Goal: Task Accomplishment & Management: Manage account settings

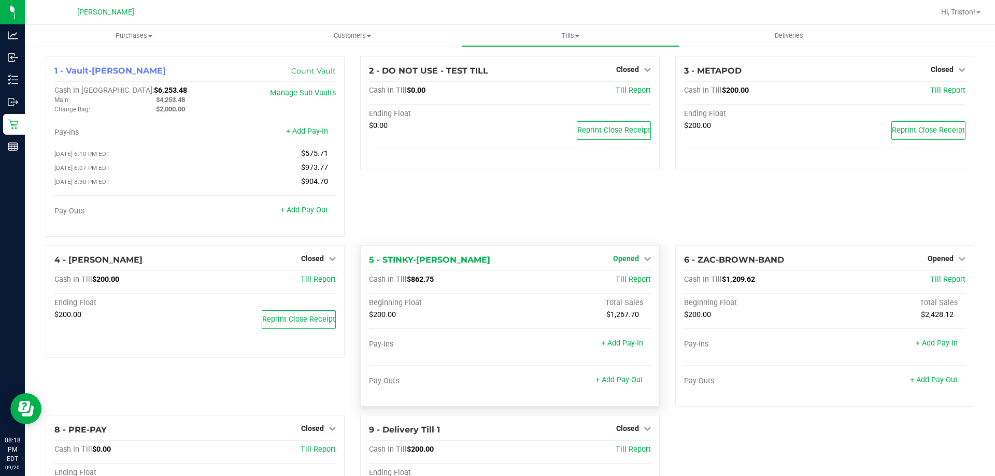
click at [613, 259] on span "Opened" at bounding box center [626, 258] width 26 height 8
click at [623, 283] on link "Close Till" at bounding box center [627, 280] width 28 height 8
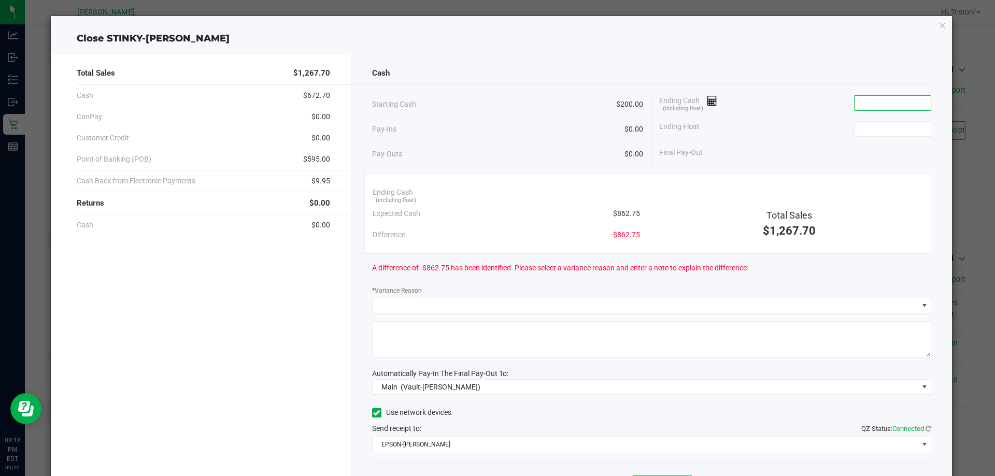
click at [882, 99] on input at bounding box center [892, 103] width 76 height 15
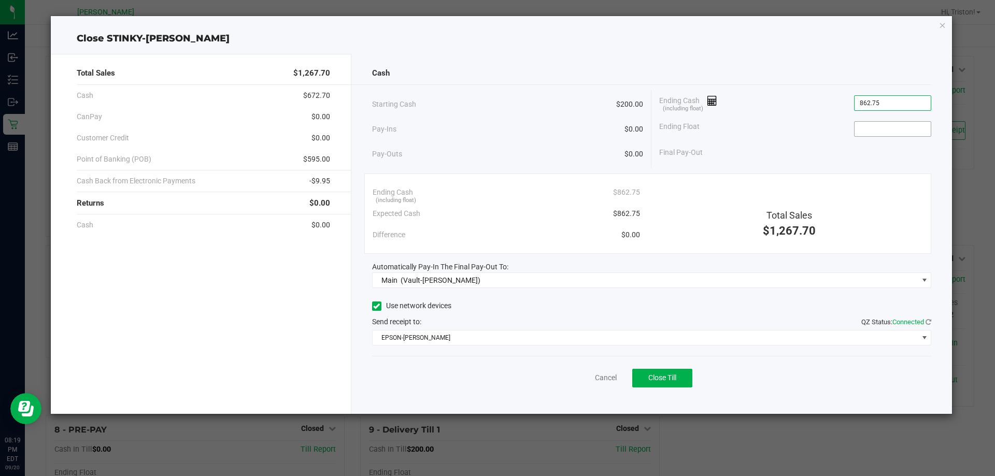
type input "$862.75"
click at [879, 128] on input at bounding box center [892, 129] width 76 height 15
type input "$200.00"
click at [675, 372] on button "Close Till" at bounding box center [662, 378] width 60 height 19
click at [585, 378] on link "Dismiss" at bounding box center [583, 378] width 25 height 11
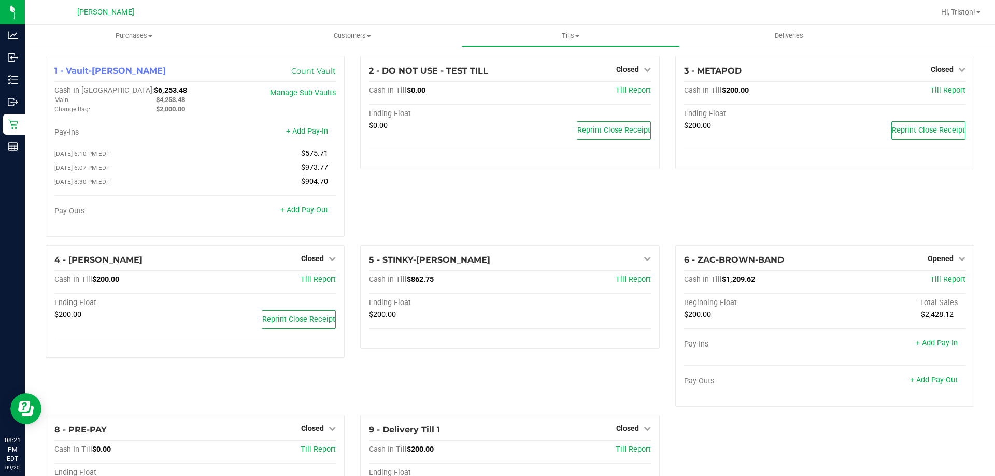
click at [734, 441] on div "1 - Vault-Summerfield WC Count Vault Cash In Vault: $6,253.48 Main: $4,253.48 C…" at bounding box center [510, 296] width 944 height 480
click at [659, 209] on div "2 - DO NOT USE - TEST TILL Closed Open Till Cash In Till $0.00 Till Report Endi…" at bounding box center [509, 150] width 315 height 189
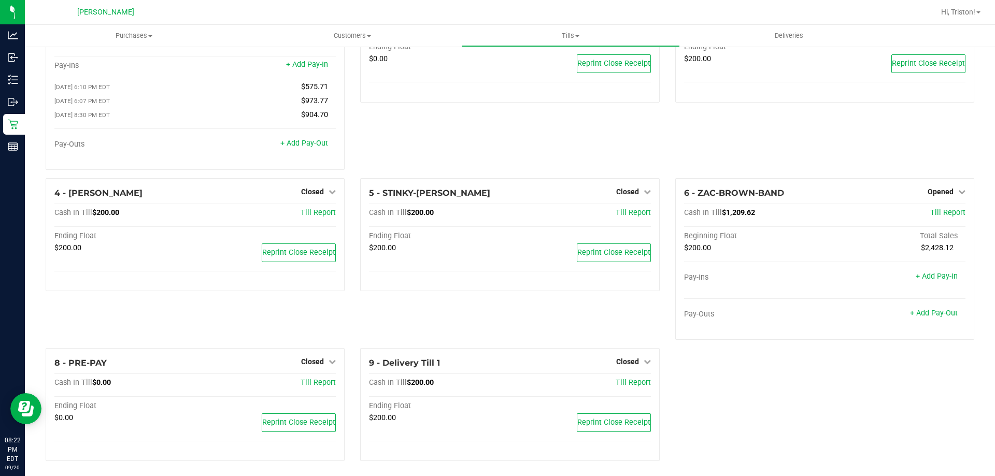
scroll to position [73, 0]
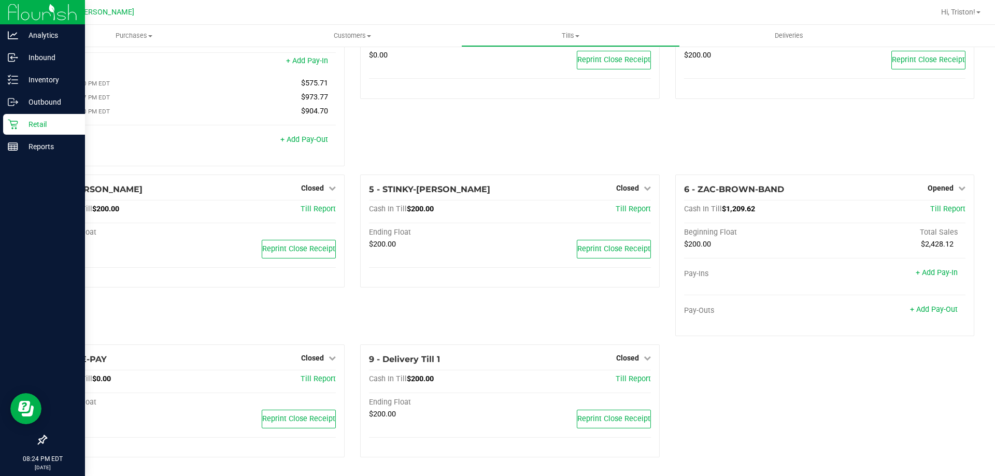
click at [9, 123] on icon at bounding box center [13, 124] width 10 height 10
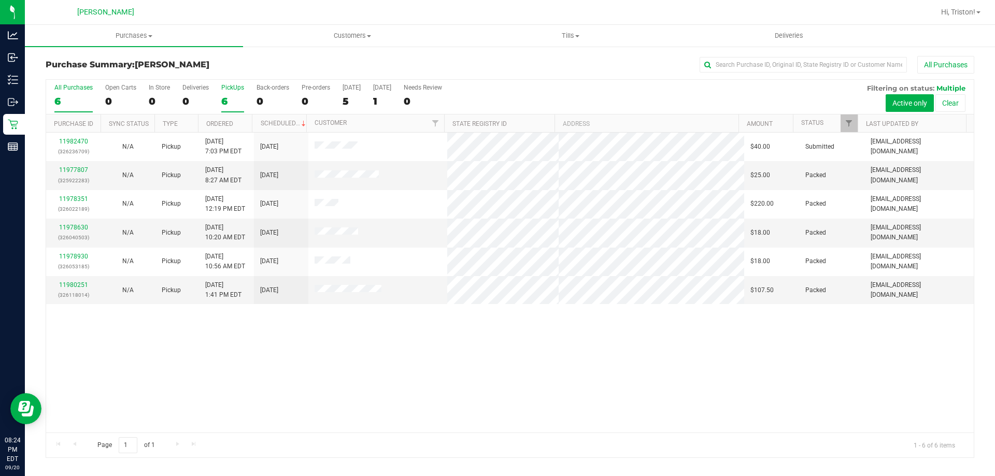
click at [238, 91] on div "PickUps" at bounding box center [232, 87] width 23 height 7
click at [0, 0] on input "PickUps 6" at bounding box center [0, 0] width 0 height 0
click at [238, 91] on div "PickUps" at bounding box center [232, 87] width 23 height 7
click at [0, 0] on input "PickUps 6" at bounding box center [0, 0] width 0 height 0
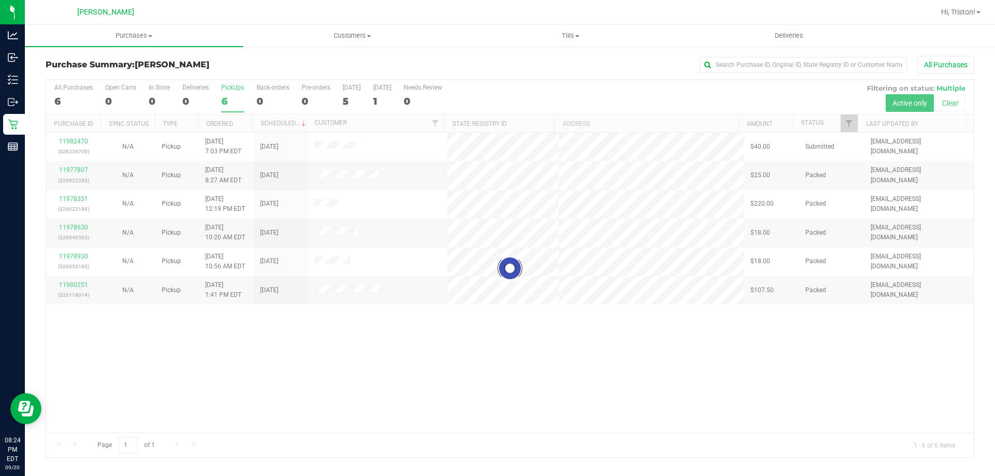
click at [237, 91] on div at bounding box center [510, 269] width 928 height 378
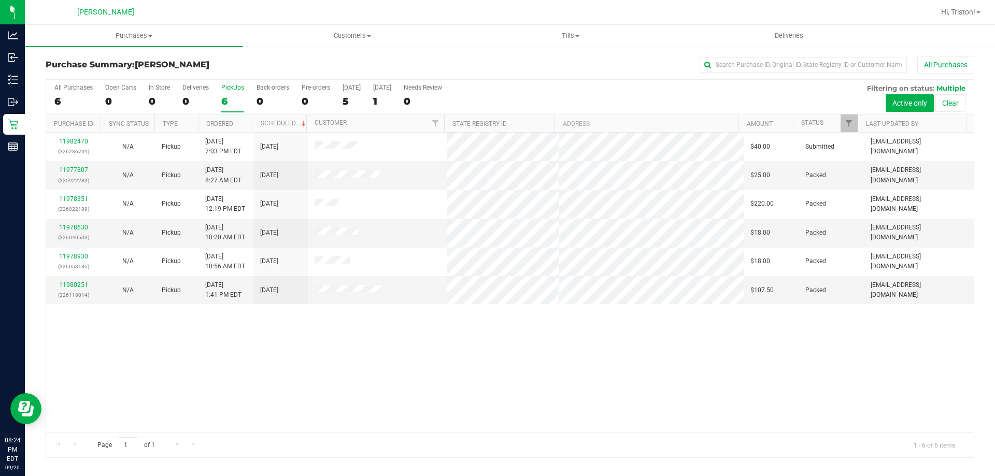
click at [237, 91] on div "PickUps" at bounding box center [232, 87] width 23 height 7
click at [0, 0] on input "PickUps 6" at bounding box center [0, 0] width 0 height 0
click at [237, 91] on div "PickUps" at bounding box center [232, 87] width 23 height 7
click at [0, 0] on input "PickUps 6" at bounding box center [0, 0] width 0 height 0
click at [237, 91] on div "PickUps" at bounding box center [232, 87] width 23 height 7
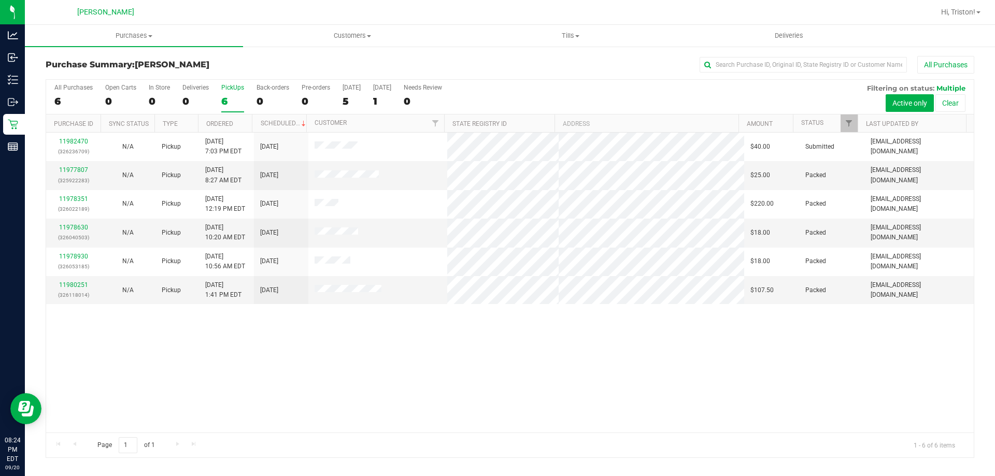
click at [0, 0] on input "PickUps 6" at bounding box center [0, 0] width 0 height 0
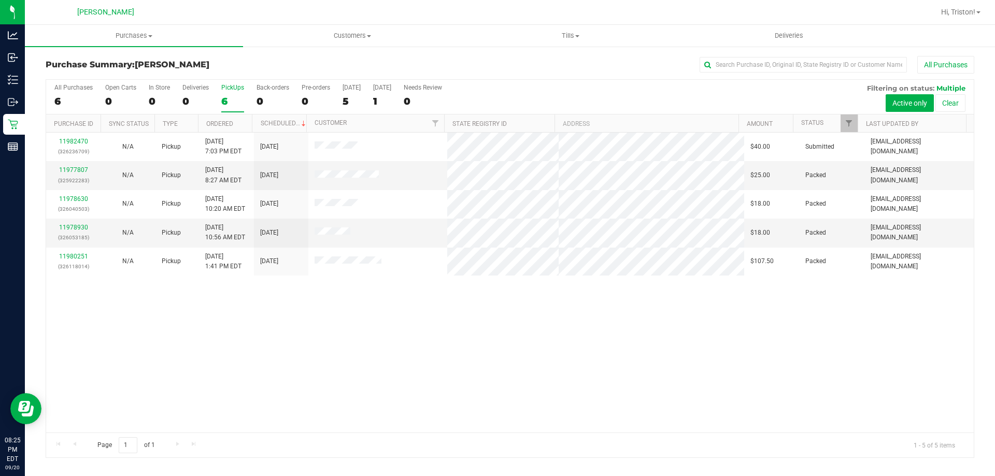
click at [237, 91] on div "PickUps" at bounding box center [232, 87] width 23 height 7
click at [0, 0] on input "PickUps 6" at bounding box center [0, 0] width 0 height 0
click at [409, 388] on div "11982470 (326236709) N/A Pickup 9/20/2025 7:03 PM EDT 9/21/2025 $40.00 Submitte…" at bounding box center [510, 283] width 928 height 300
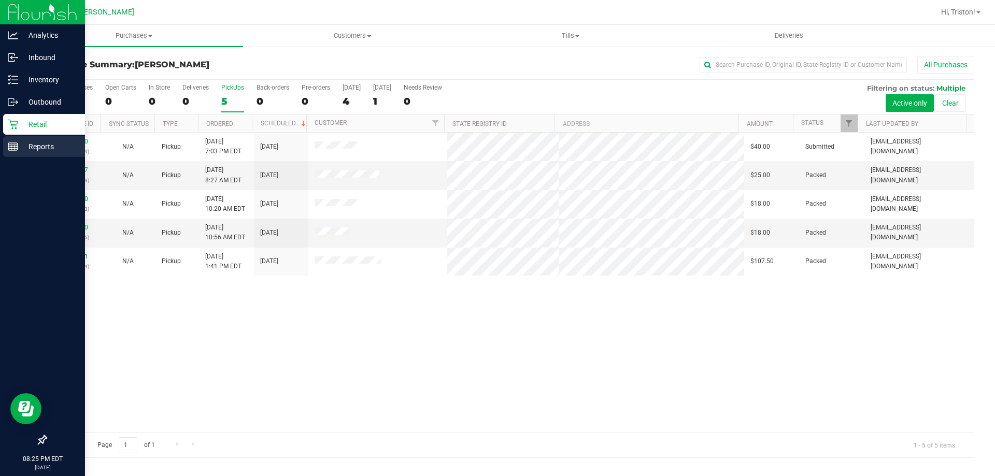
click at [17, 145] on line at bounding box center [12, 145] width 9 height 0
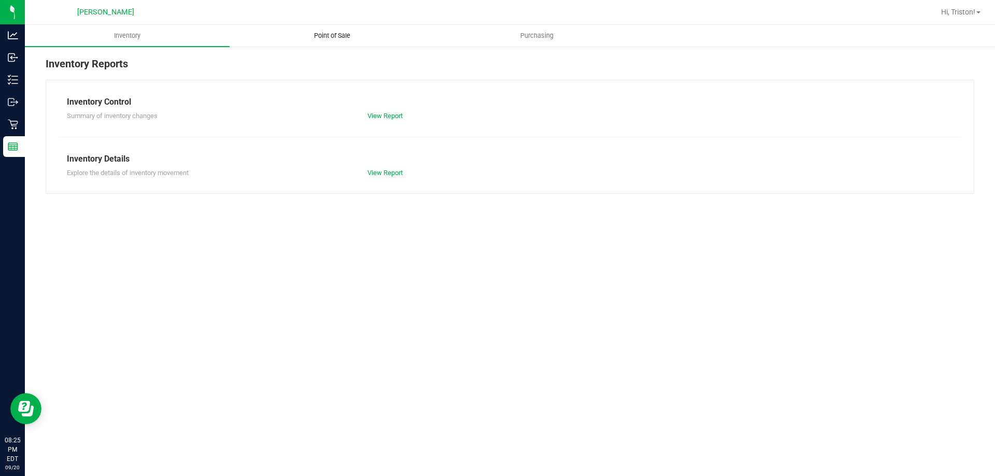
click at [327, 33] on span "Point of Sale" at bounding box center [332, 35] width 64 height 9
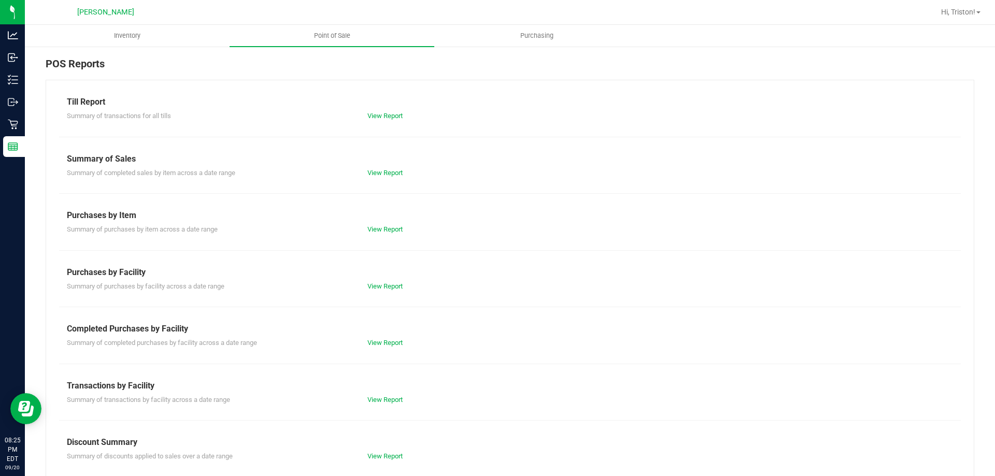
click at [395, 393] on div "Summary of transactions by facility across a date range View Report" at bounding box center [510, 398] width 902 height 13
click at [386, 402] on link "View Report" at bounding box center [384, 400] width 35 height 8
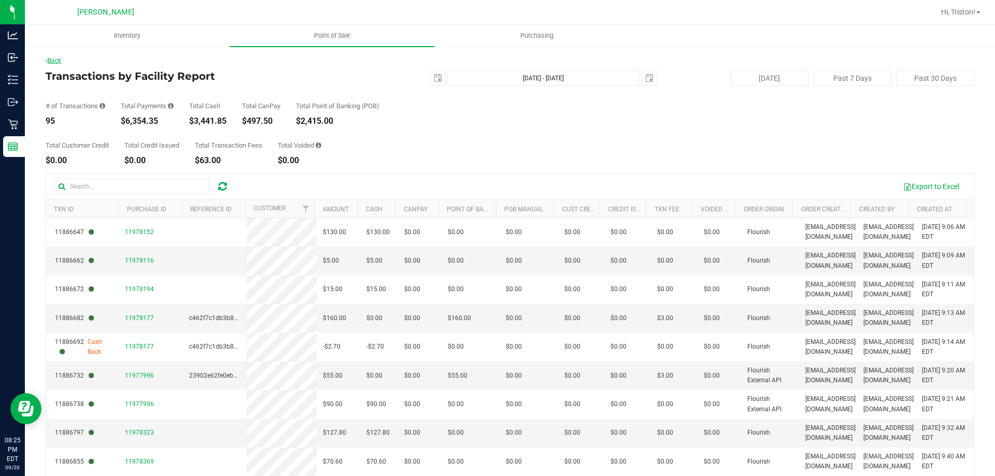
click at [56, 63] on link "Back" at bounding box center [54, 60] width 16 height 7
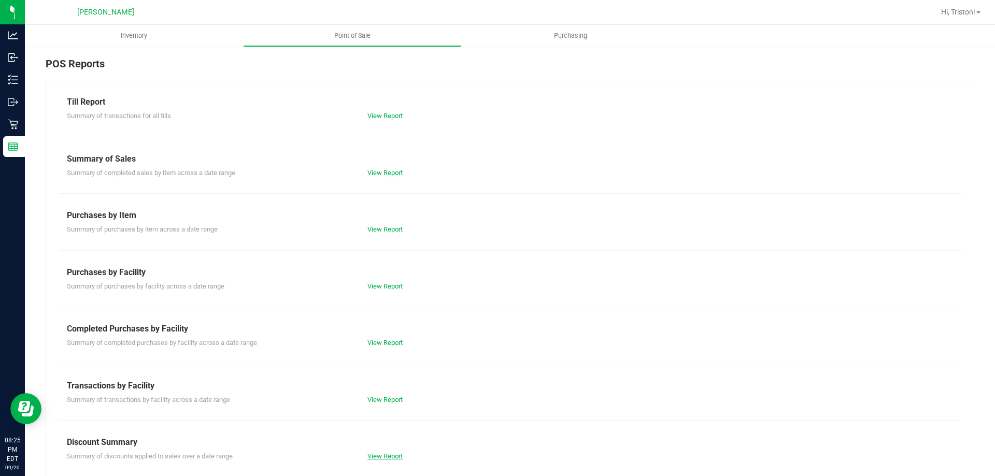
click at [380, 454] on link "View Report" at bounding box center [384, 456] width 35 height 8
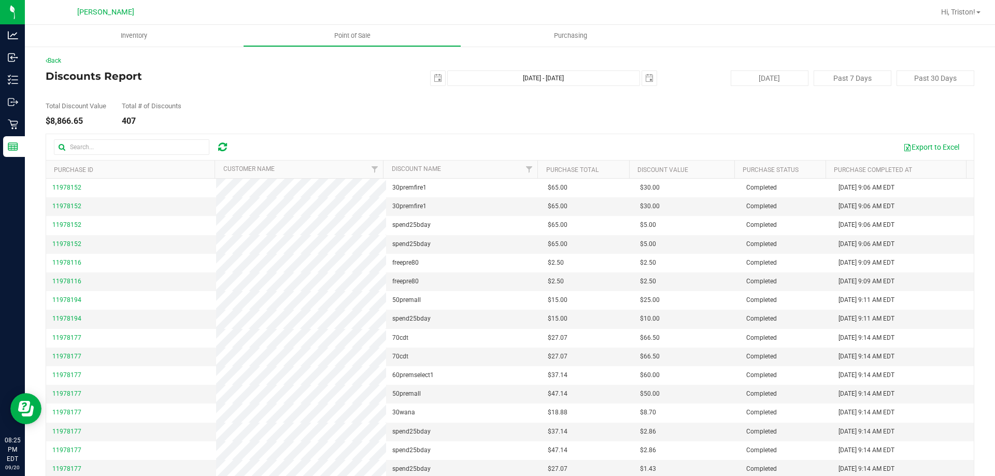
drag, startPoint x: 372, startPoint y: 121, endPoint x: 179, endPoint y: 109, distance: 193.1
click at [372, 121] on div "Total Discount Value $8,866.65 Total # of Discounts 407" at bounding box center [510, 105] width 929 height 39
click at [59, 53] on div "Back Discounts Report 2025-09-20 Sep 20, 2025 - Sep 20, 2025 2025-09-20 Today P…" at bounding box center [510, 280] width 970 height 469
click at [53, 59] on link "Back" at bounding box center [54, 60] width 16 height 7
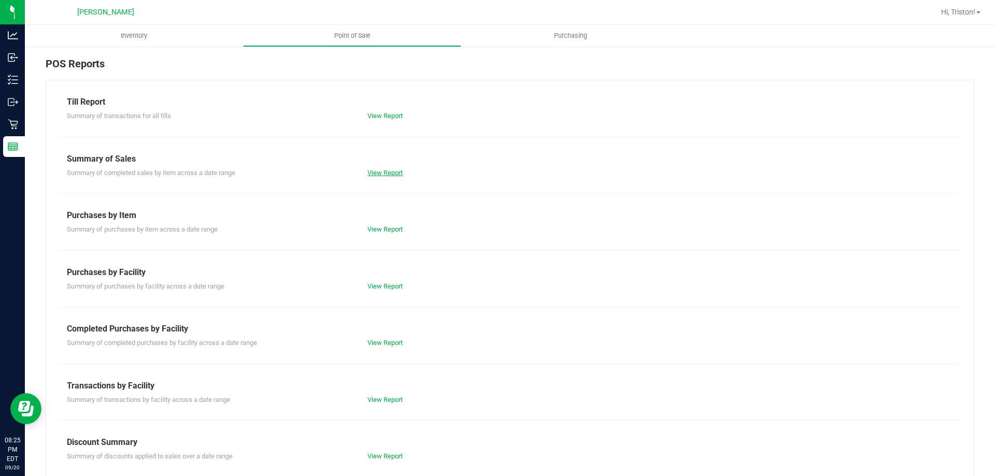
click at [382, 169] on div "View Report" at bounding box center [510, 173] width 301 height 10
click at [382, 173] on link "View Report" at bounding box center [384, 173] width 35 height 8
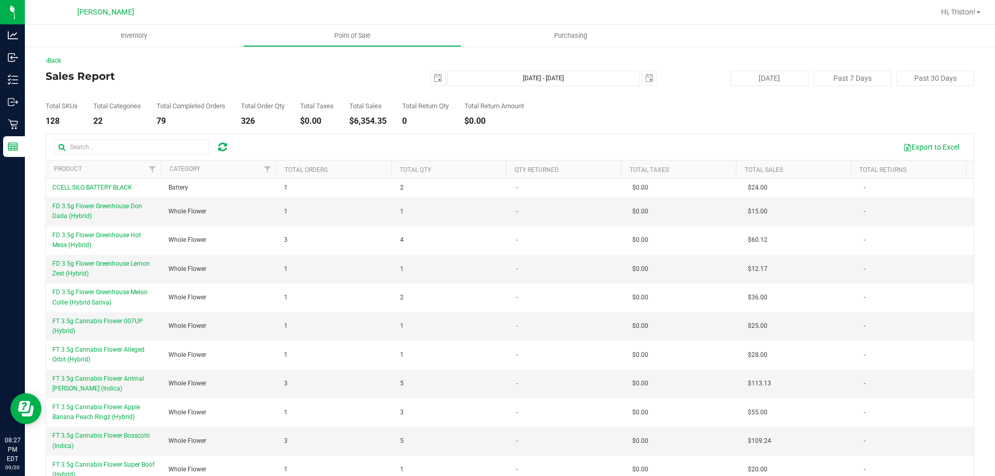
drag, startPoint x: 352, startPoint y: 103, endPoint x: 361, endPoint y: 103, distance: 8.8
click at [352, 103] on div "Total SKUs 128 Total Categories 22 Total Completed Orders 79 Total Order Qty 32…" at bounding box center [510, 105] width 929 height 39
click at [431, 81] on span "select" at bounding box center [438, 78] width 15 height 15
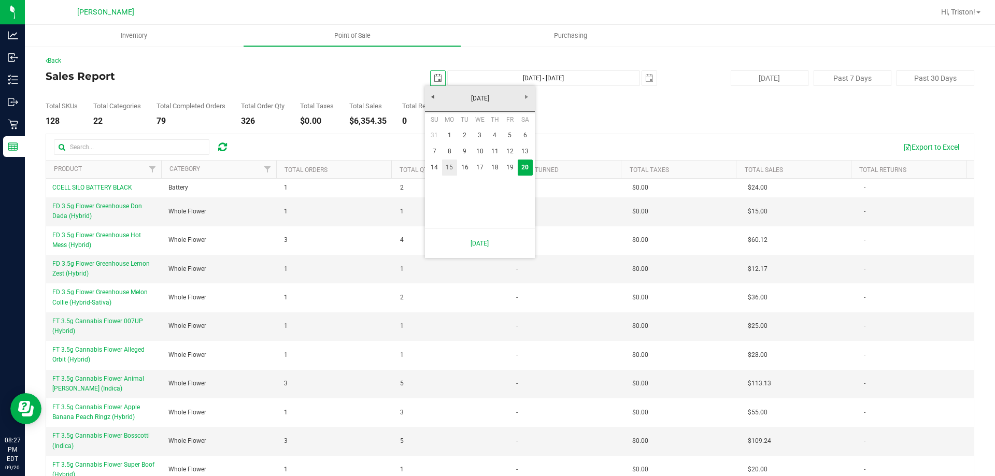
click at [447, 165] on link "15" at bounding box center [449, 168] width 15 height 16
type input "2025-09-15"
type input "Sep 15, 2025 - Sep 20, 2025"
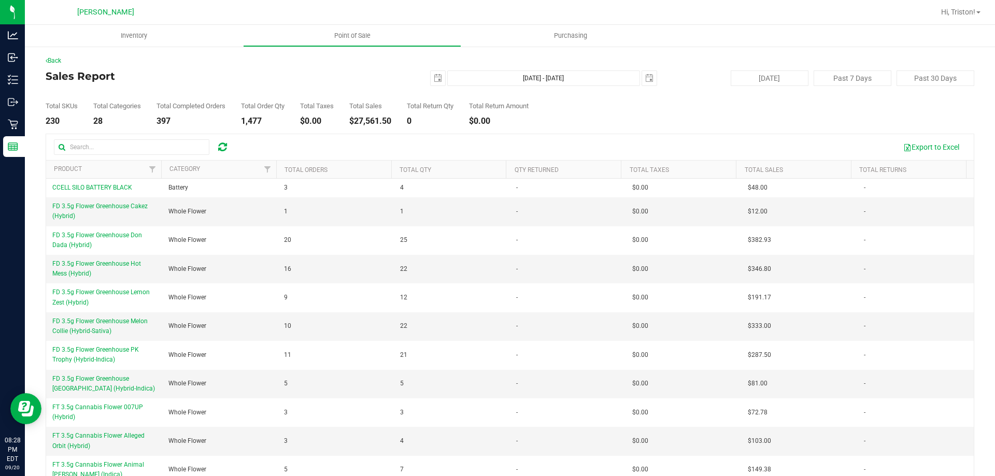
drag, startPoint x: 304, startPoint y: 92, endPoint x: 438, endPoint y: 119, distance: 136.3
click at [304, 92] on div "Total SKUs 230 Total Categories 28 Total Completed Orders 397 Total Order Qty 1…" at bounding box center [510, 105] width 929 height 39
click at [431, 83] on span "select" at bounding box center [438, 78] width 15 height 15
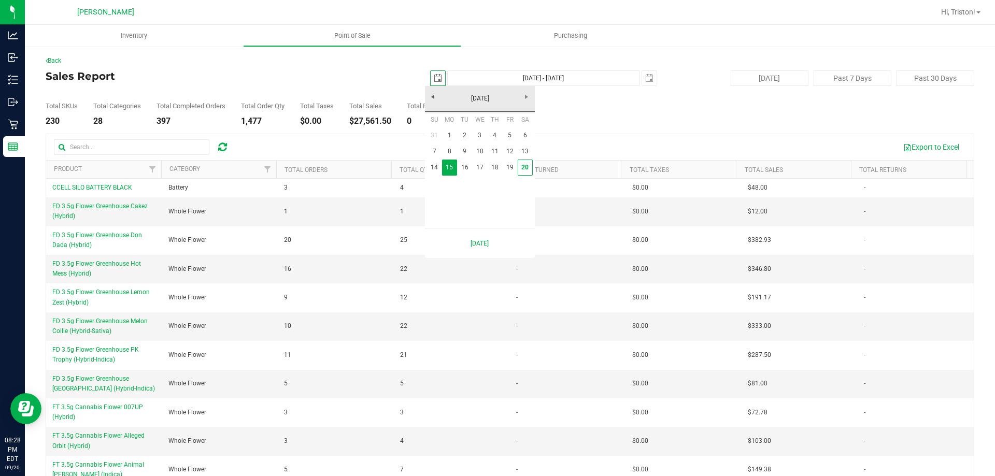
scroll to position [0, 26]
click at [451, 134] on link "1" at bounding box center [449, 135] width 15 height 16
type input "2025-09-01"
type input "Sep 1, 2025 - Sep 20, 2025"
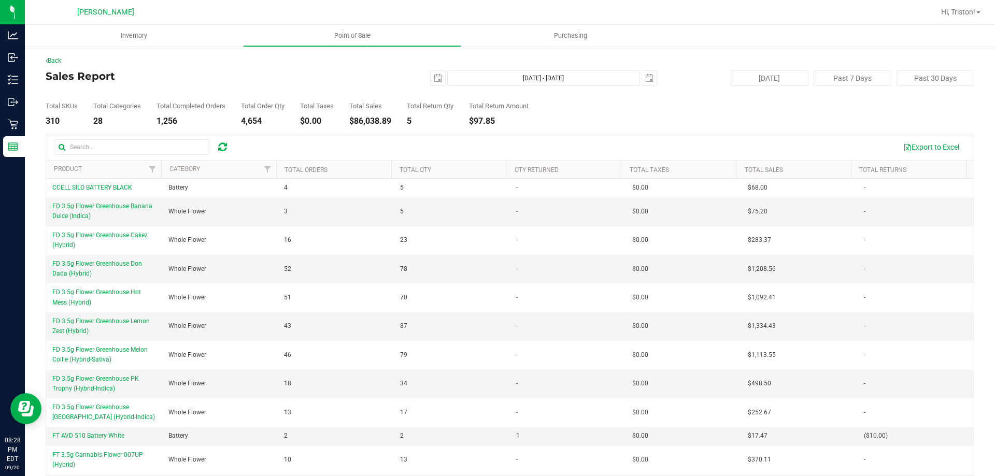
click at [231, 107] on div "Total SKUs 310 Total Categories 28 Total Completed Orders 1,256 Total Order Qty…" at bounding box center [510, 105] width 929 height 39
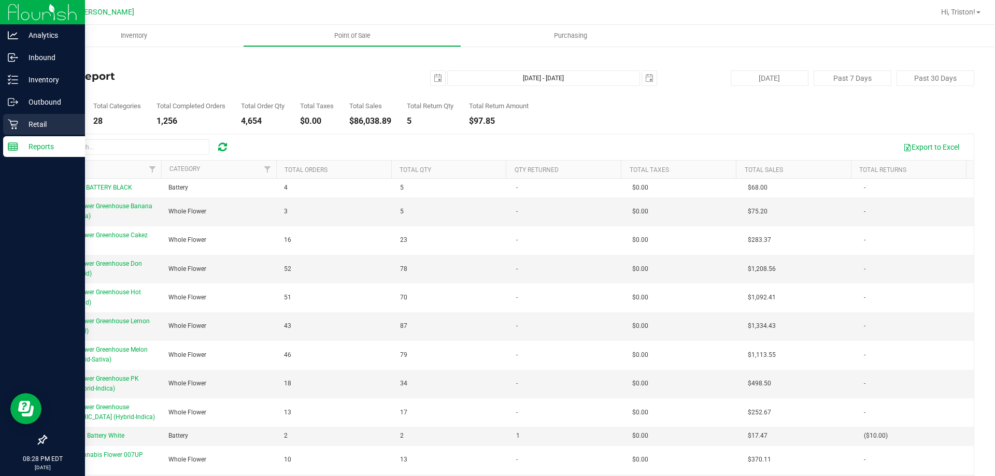
click at [23, 121] on p "Retail" at bounding box center [49, 124] width 62 height 12
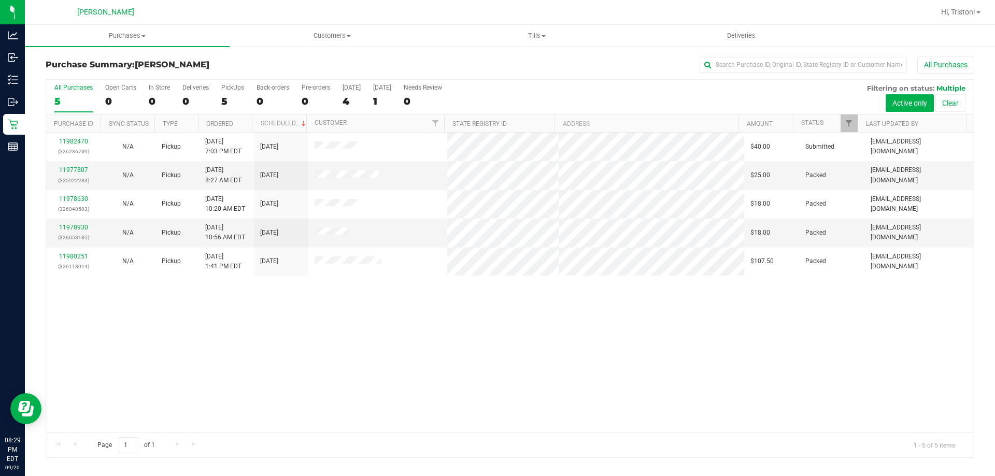
click at [372, 407] on div "11982470 (326236709) N/A Pickup 9/20/2025 7:03 PM EDT 9/21/2025 $40.00 Submitte…" at bounding box center [510, 283] width 928 height 300
click at [369, 400] on div "11982470 (326236709) N/A Pickup 9/20/2025 7:03 PM EDT 9/21/2025 $40.00 Submitte…" at bounding box center [510, 283] width 928 height 300
click at [530, 30] on uib-tab-heading "Tills Manage tills Reconcile e-payments" at bounding box center [537, 35] width 204 height 21
click at [494, 63] on span "Manage tills" at bounding box center [469, 62] width 70 height 9
click at [469, 59] on span "Manage tills" at bounding box center [469, 62] width 70 height 9
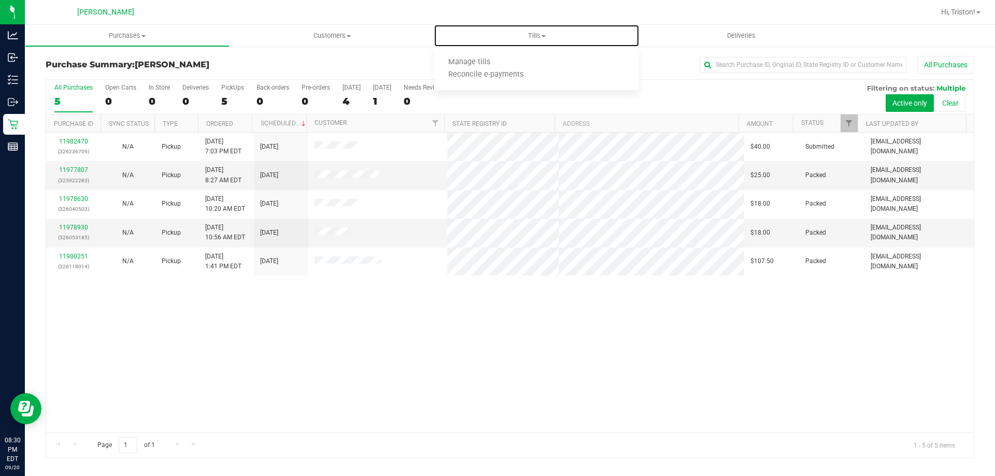
click at [473, 62] on span "Manage tills" at bounding box center [469, 62] width 70 height 9
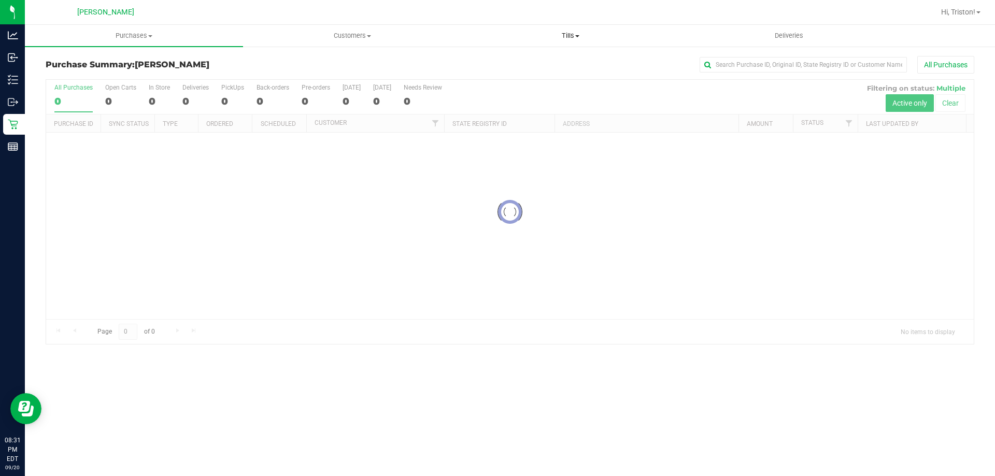
drag, startPoint x: 574, startPoint y: 23, endPoint x: 569, endPoint y: 39, distance: 16.7
click at [574, 27] on div "[PERSON_NAME] Hi, [PERSON_NAME]! Purchases Summary of purchases Fulfillment All…" at bounding box center [510, 238] width 970 height 476
click at [569, 39] on span "Tills" at bounding box center [570, 35] width 217 height 9
click at [524, 63] on span "Manage tills" at bounding box center [496, 62] width 70 height 9
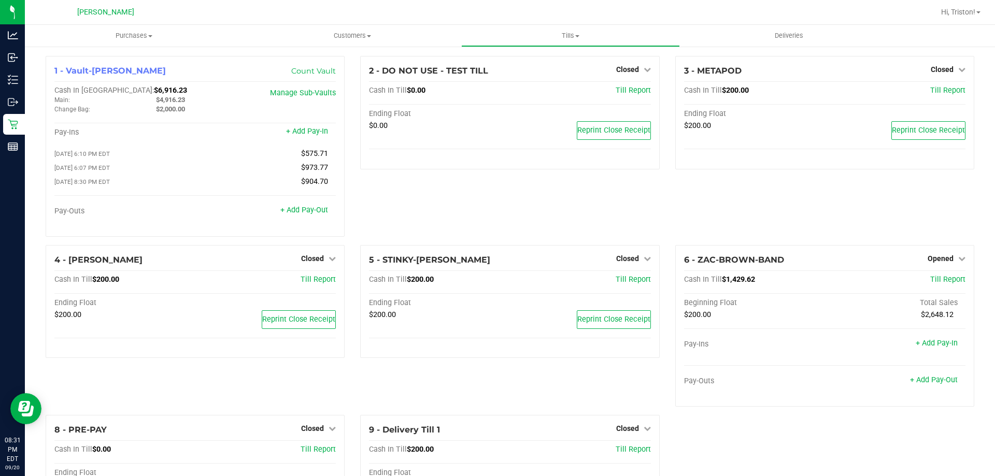
click at [667, 145] on div "3 - METAPOD Closed Open Till Cash In Till $200.00 Till Report Ending Float $200…" at bounding box center [824, 150] width 315 height 189
click at [940, 260] on span "Opened" at bounding box center [941, 258] width 26 height 8
click at [931, 279] on link "Close Till" at bounding box center [942, 280] width 28 height 8
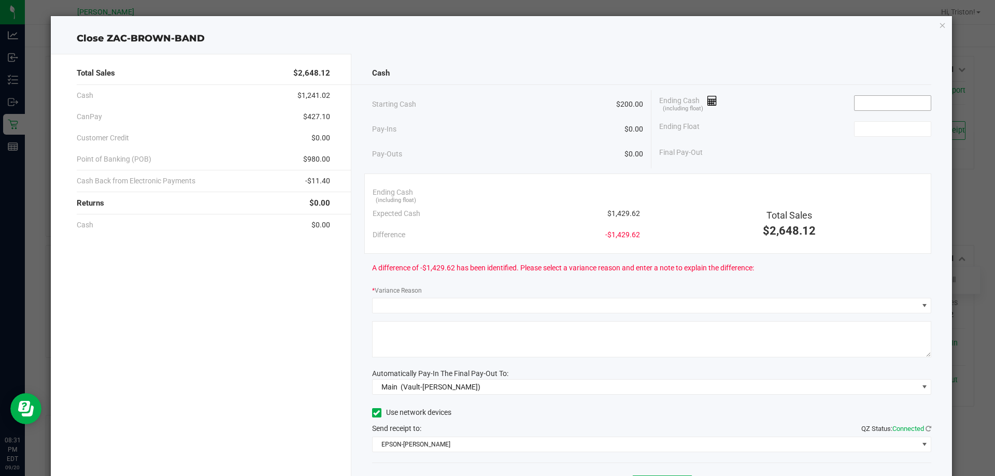
click at [879, 106] on input at bounding box center [892, 103] width 76 height 15
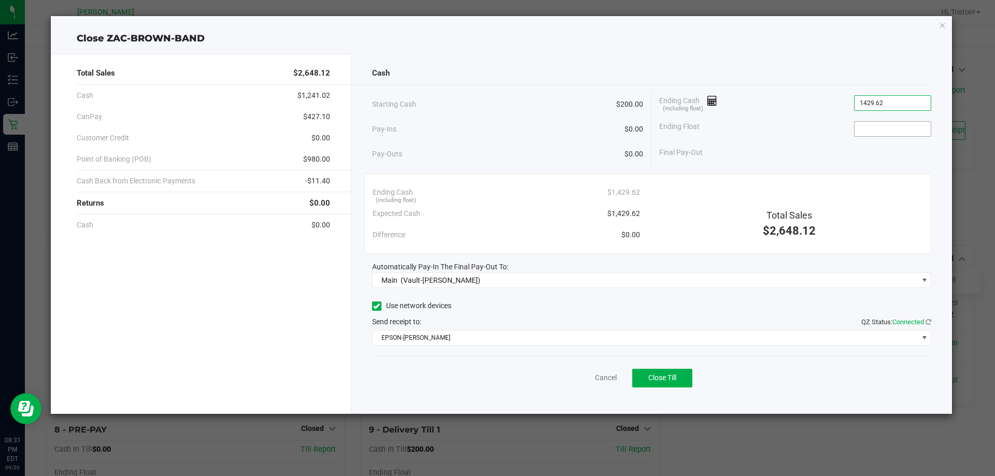
type input "$1,429.62"
click at [866, 130] on input at bounding box center [892, 129] width 76 height 15
type input "$200.00"
click at [831, 148] on div "Final Pay-Out $1,229.62" at bounding box center [795, 152] width 272 height 21
click at [677, 386] on button "Close Till" at bounding box center [662, 378] width 60 height 19
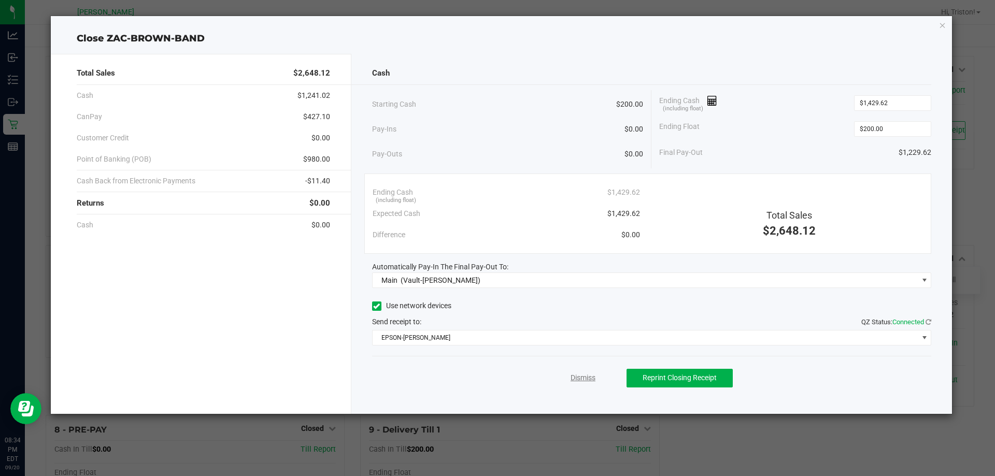
click at [590, 374] on link "Dismiss" at bounding box center [583, 378] width 25 height 11
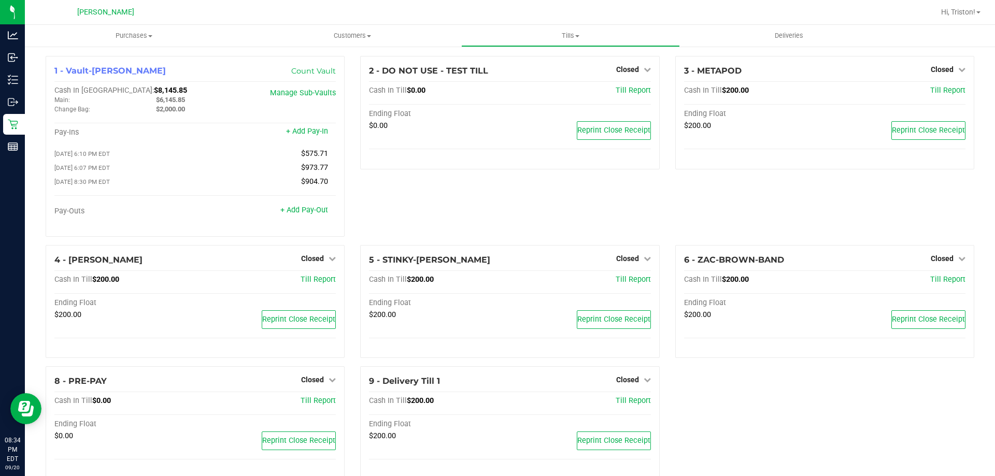
click at [424, 213] on div "2 - DO NOT USE - TEST TILL Closed Open Till Cash In Till $0.00 Till Report Endi…" at bounding box center [509, 150] width 315 height 189
click at [352, 101] on div "2 - DO NOT USE - TEST TILL Closed Open Till Cash In Till $0.00 Till Report Endi…" at bounding box center [509, 150] width 315 height 189
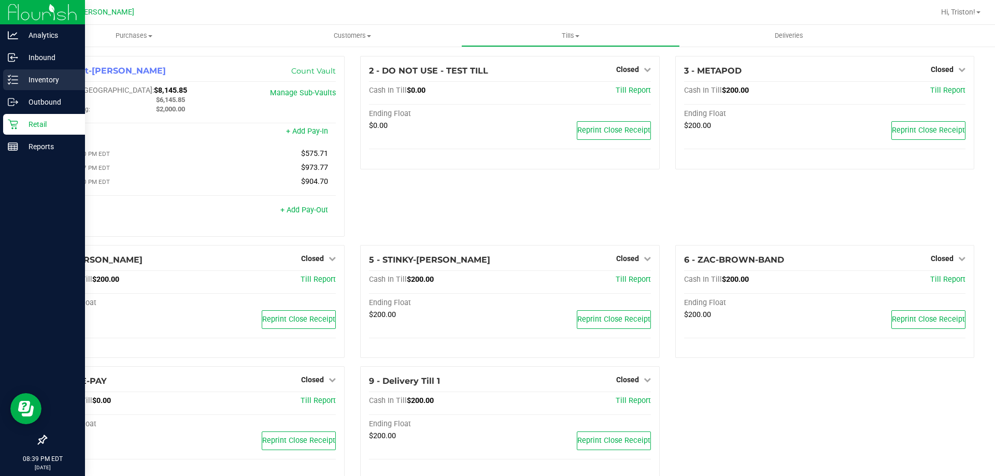
click at [23, 85] on p "Inventory" at bounding box center [49, 80] width 62 height 12
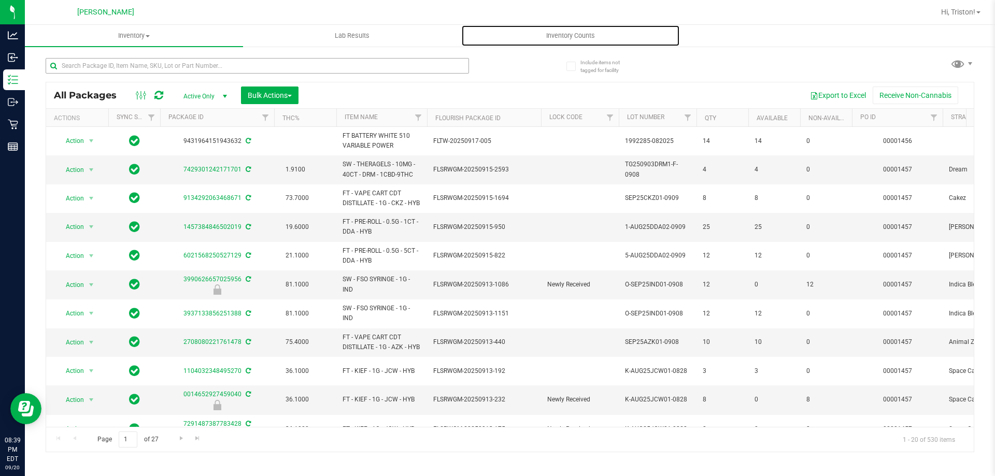
click at [574, 35] on span "Inventory Counts" at bounding box center [570, 35] width 77 height 9
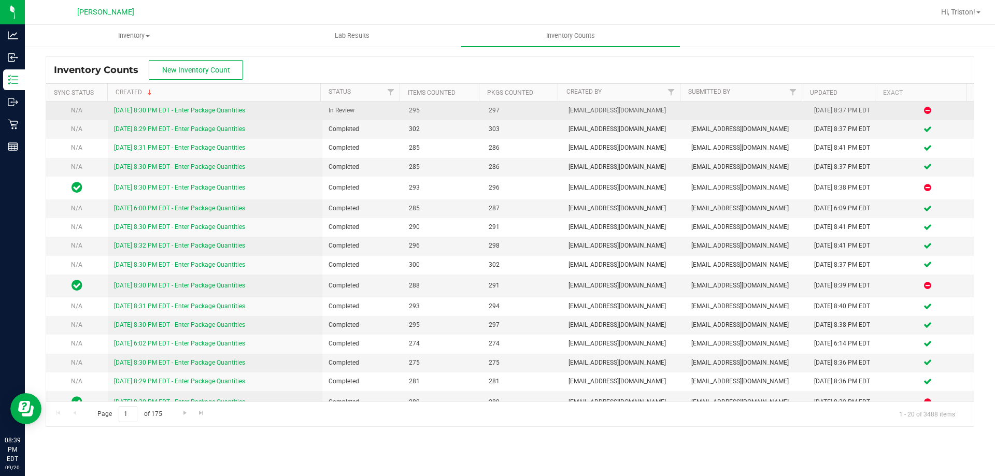
click at [213, 109] on link "[DATE] 8:30 PM EDT - Enter Package Quantities" at bounding box center [179, 110] width 131 height 7
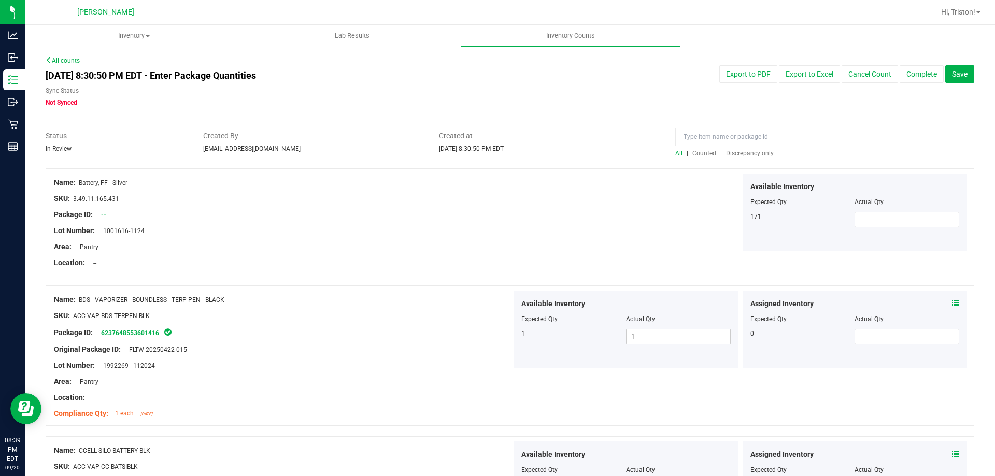
click at [743, 151] on span "Discrepancy only" at bounding box center [750, 153] width 48 height 7
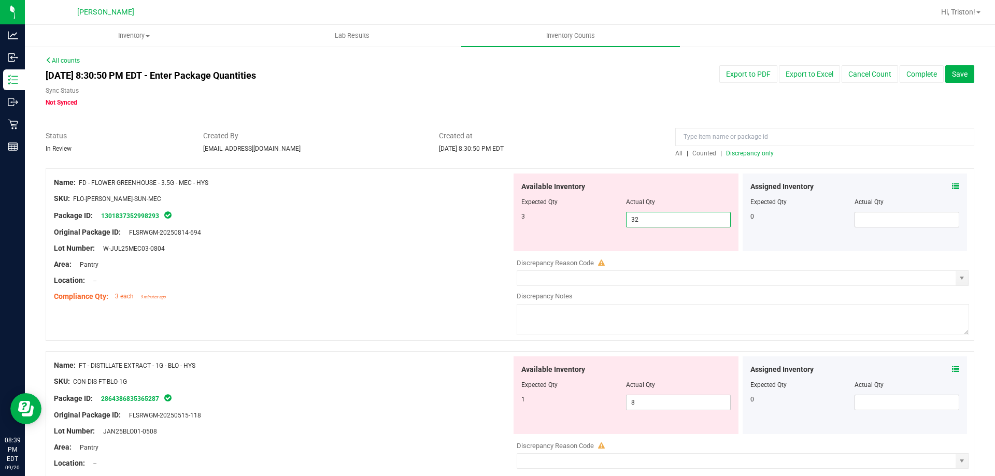
click at [683, 221] on span "32 32" at bounding box center [678, 220] width 105 height 16
type input "3"
click at [431, 263] on div "Area: Pantry" at bounding box center [283, 264] width 458 height 11
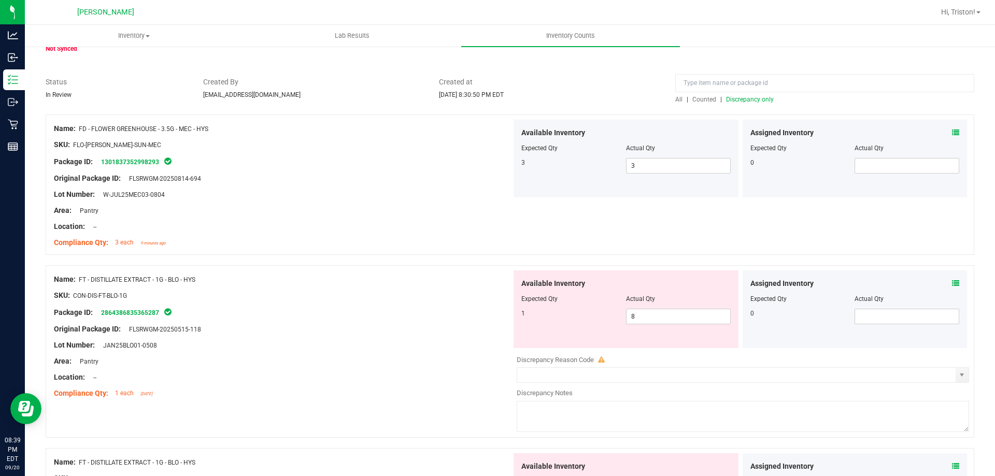
scroll to position [104, 0]
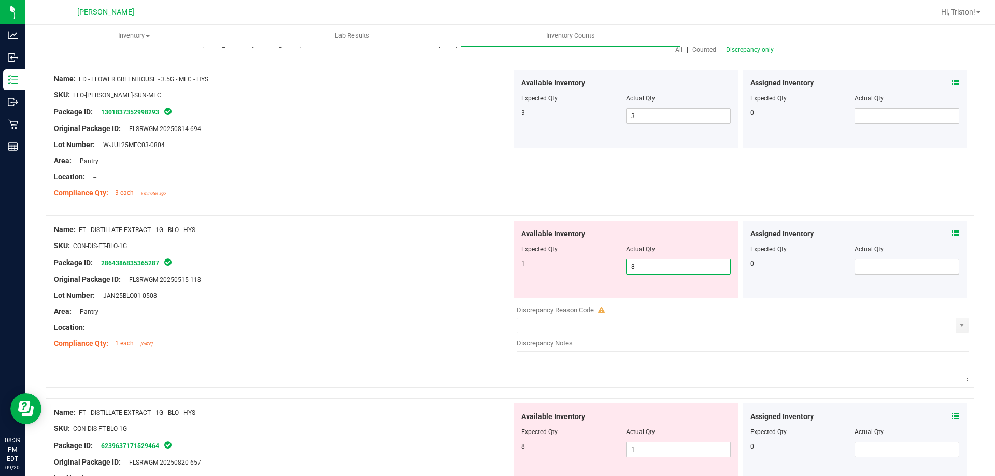
click at [663, 262] on span "8 8" at bounding box center [678, 267] width 105 height 16
type input "1"
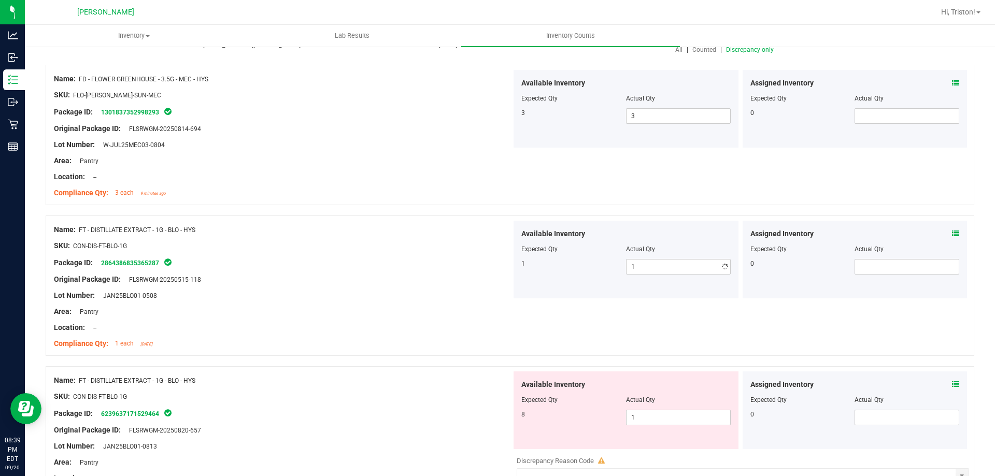
click at [345, 270] on div at bounding box center [283, 271] width 458 height 5
click at [665, 416] on span "1 1" at bounding box center [678, 418] width 105 height 16
type input "8"
click at [406, 342] on div "Compliance Qty: 1 each [DATE]" at bounding box center [283, 343] width 458 height 11
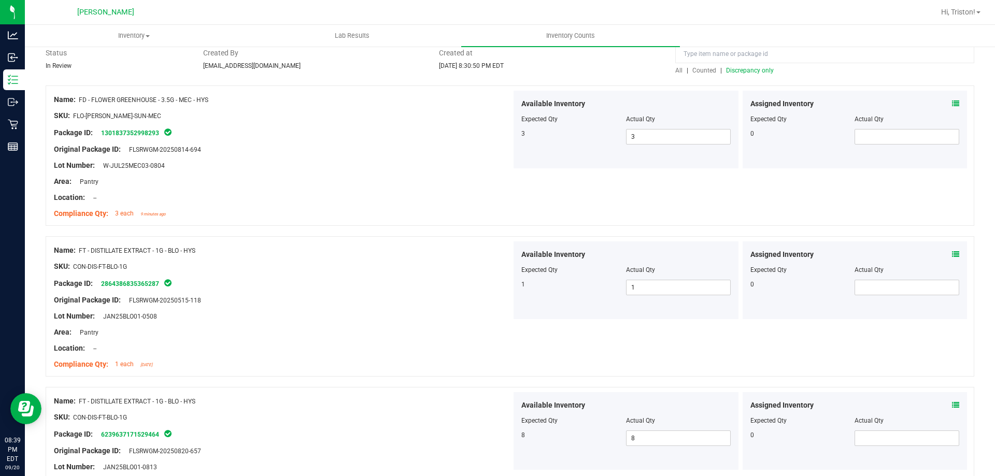
scroll to position [0, 0]
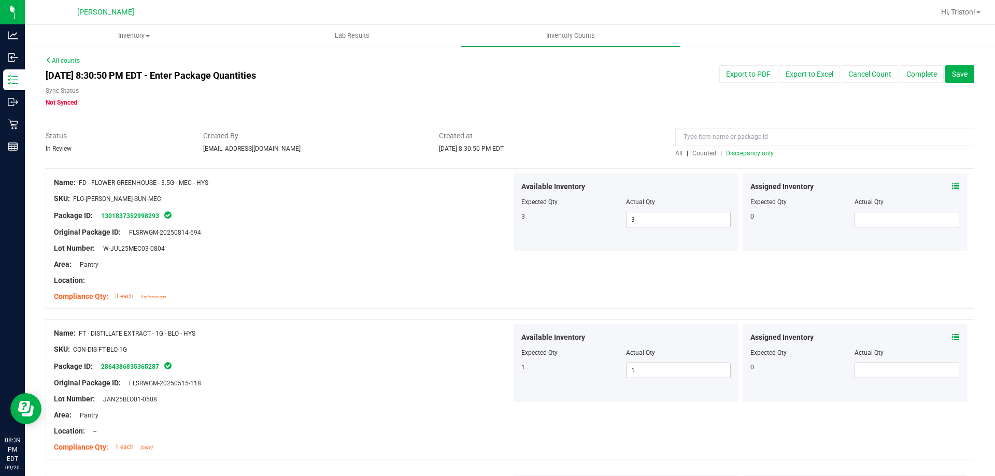
click at [742, 154] on span "Discrepancy only" at bounding box center [750, 153] width 48 height 7
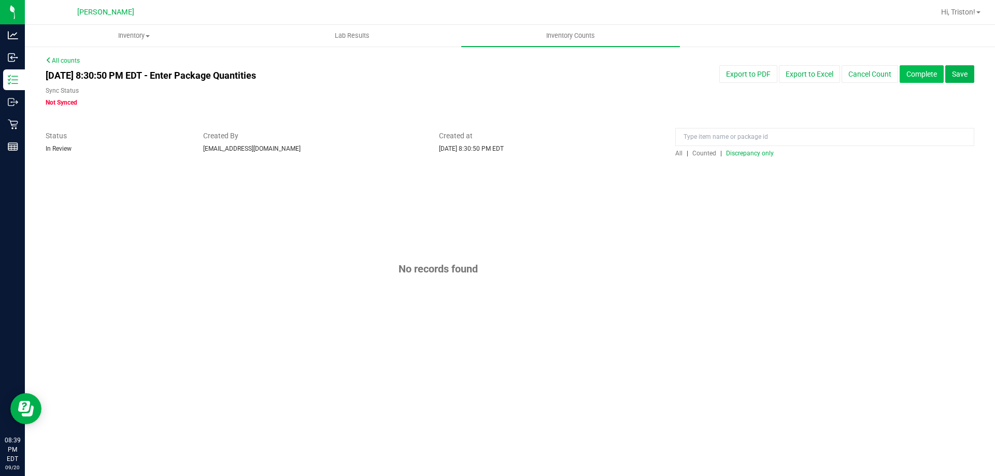
click at [930, 74] on button "Complete" at bounding box center [922, 74] width 44 height 18
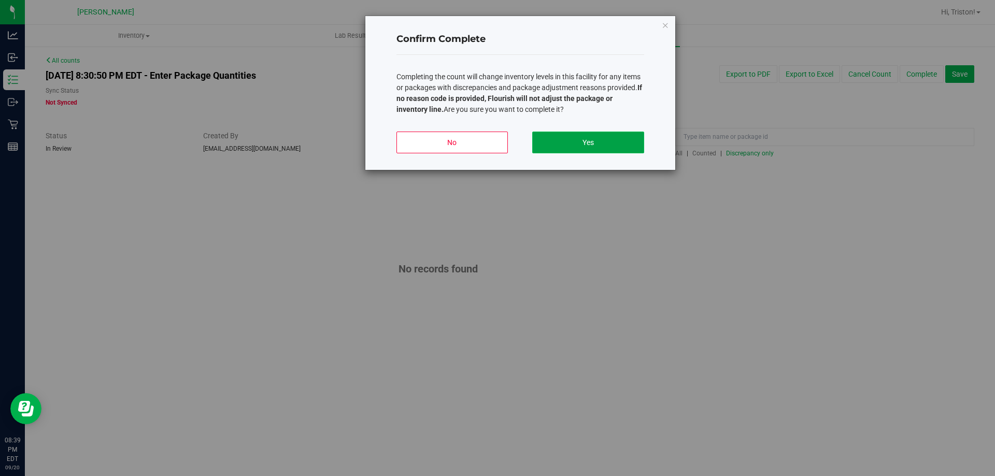
click at [589, 138] on button "Yes" at bounding box center [587, 143] width 111 height 22
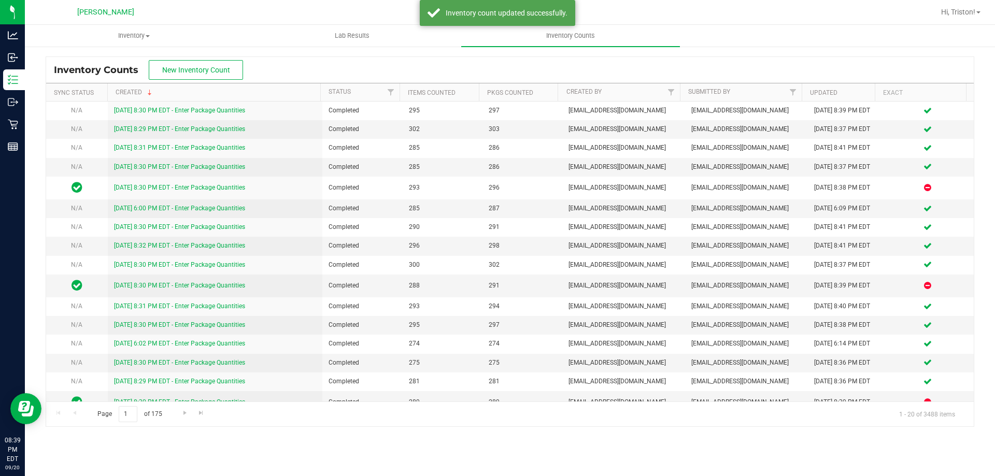
click at [446, 69] on div "Inventory Counts New Inventory Count" at bounding box center [510, 70] width 928 height 26
click at [407, 420] on div "Page 1 of 175 1 - 20 of 3488 items" at bounding box center [510, 414] width 928 height 25
